Goal: Check status: Check status

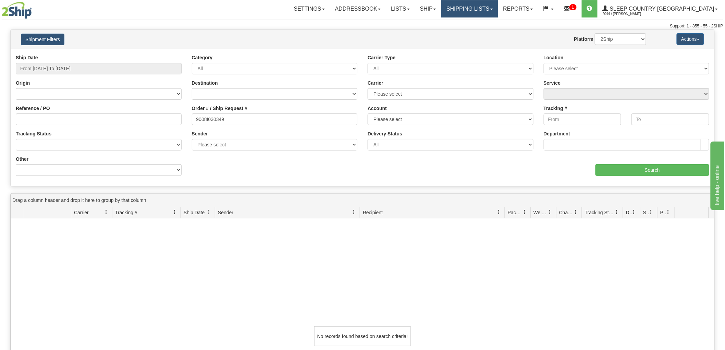
click at [498, 4] on link "Shipping lists" at bounding box center [469, 8] width 57 height 17
click at [491, 30] on span "Search Shipment History" at bounding box center [464, 32] width 53 height 5
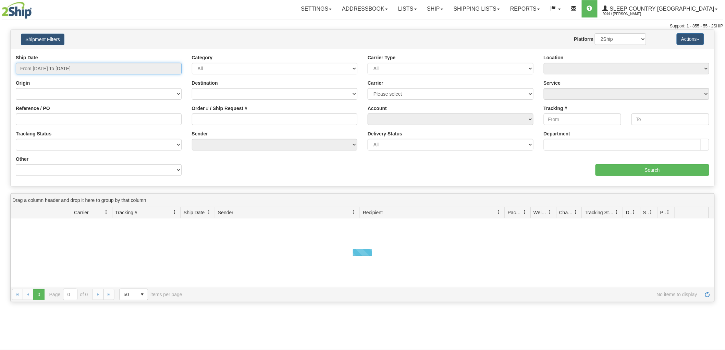
click at [62, 64] on input "From [DATE] To [DATE]" at bounding box center [99, 69] width 166 height 12
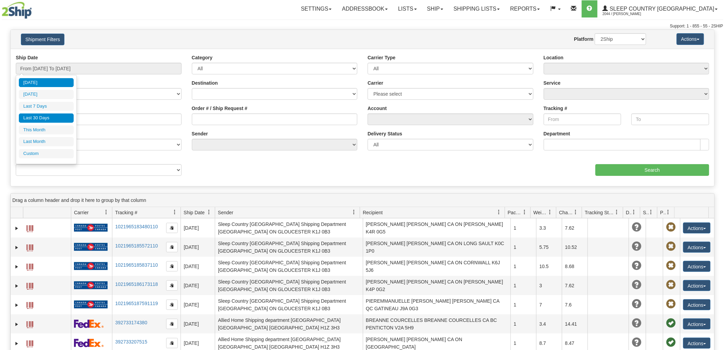
click at [50, 118] on li "Last 30 Days" at bounding box center [46, 117] width 55 height 9
type input "From [DATE] To [DATE]"
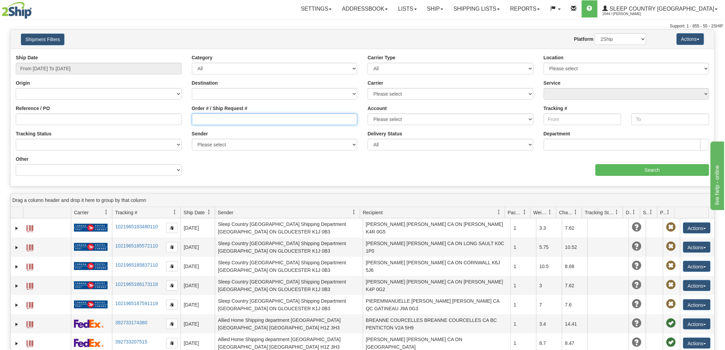
click at [240, 116] on input "Order # / Ship Request #" at bounding box center [275, 119] width 166 height 12
paste input "9000H985139"
type input "9000H985139"
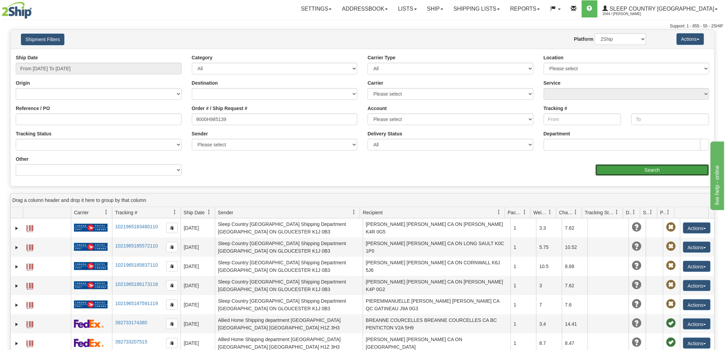
click at [634, 164] on input "Search" at bounding box center [652, 170] width 114 height 12
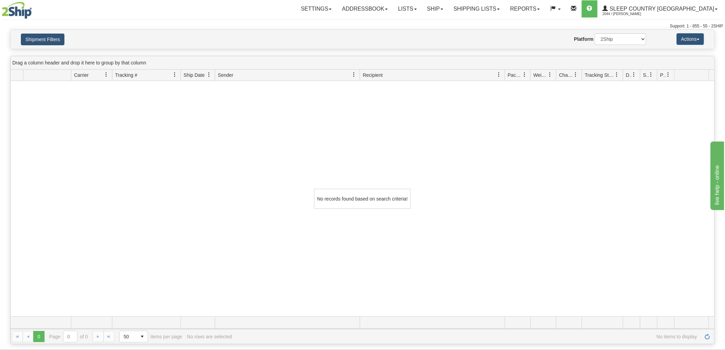
click at [51, 43] on div "Shipment Filters Website Agent Nothing selected Client User Platform 2Ship Impo…" at bounding box center [363, 39] width 704 height 19
click at [49, 40] on button "Shipment Filters" at bounding box center [43, 40] width 44 height 12
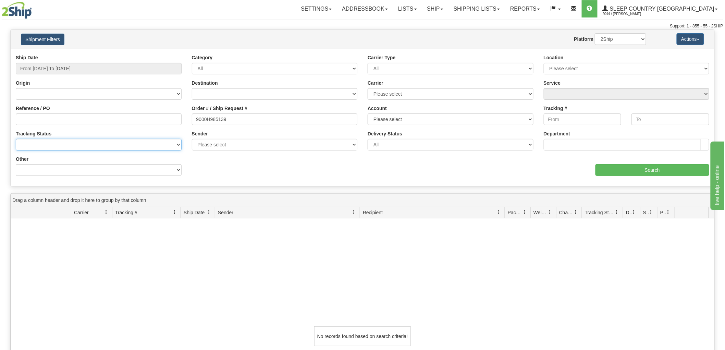
click at [58, 141] on select "No Tracking Info Delivered In Transit Out For Delivery Exception Partial Delive…" at bounding box center [99, 145] width 166 height 12
click at [258, 119] on input "9000H985139" at bounding box center [275, 119] width 166 height 12
click at [623, 35] on select "2Ship Imported" at bounding box center [620, 39] width 51 height 12
select select "1"
click at [595, 33] on select "2Ship Imported" at bounding box center [620, 39] width 51 height 12
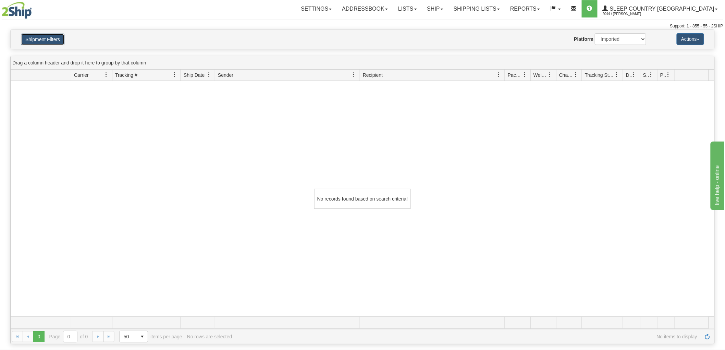
click at [57, 39] on button "Shipment Filters" at bounding box center [43, 40] width 44 height 12
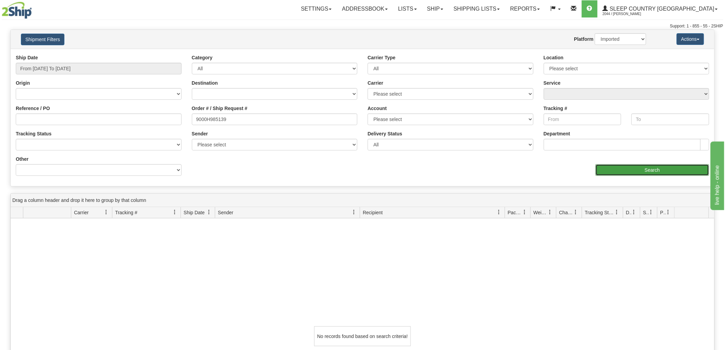
click at [636, 175] on input "Search" at bounding box center [652, 170] width 114 height 12
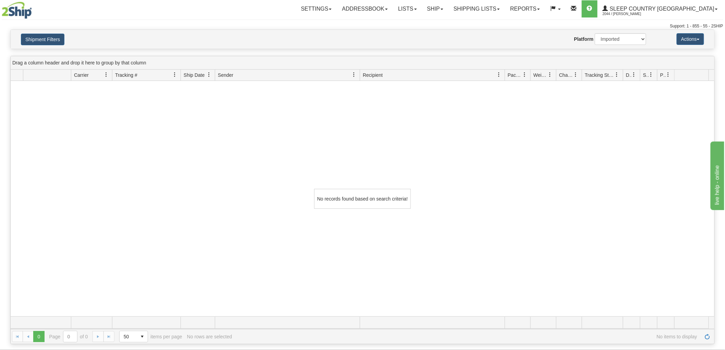
click at [49, 178] on div "No records found based on search criteria!" at bounding box center [363, 198] width 704 height 235
